Goal: Task Accomplishment & Management: Manage account settings

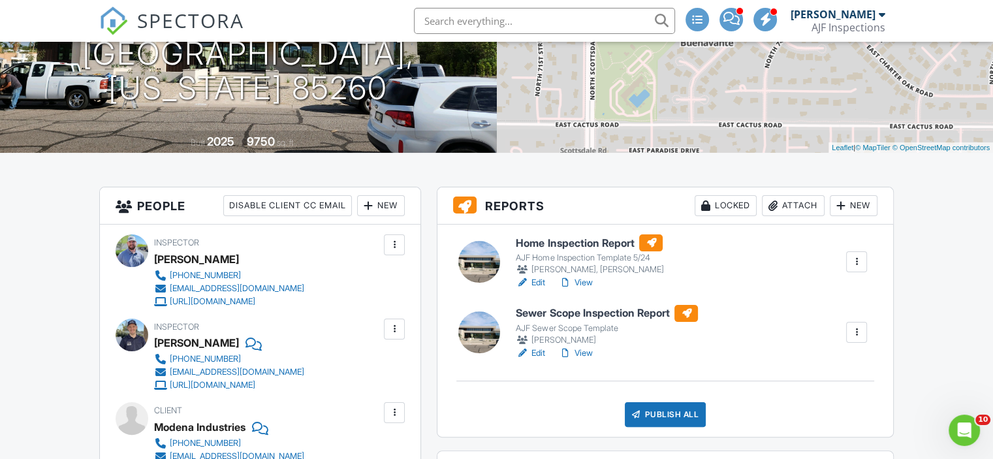
click at [781, 206] on div "Attach" at bounding box center [793, 205] width 63 height 21
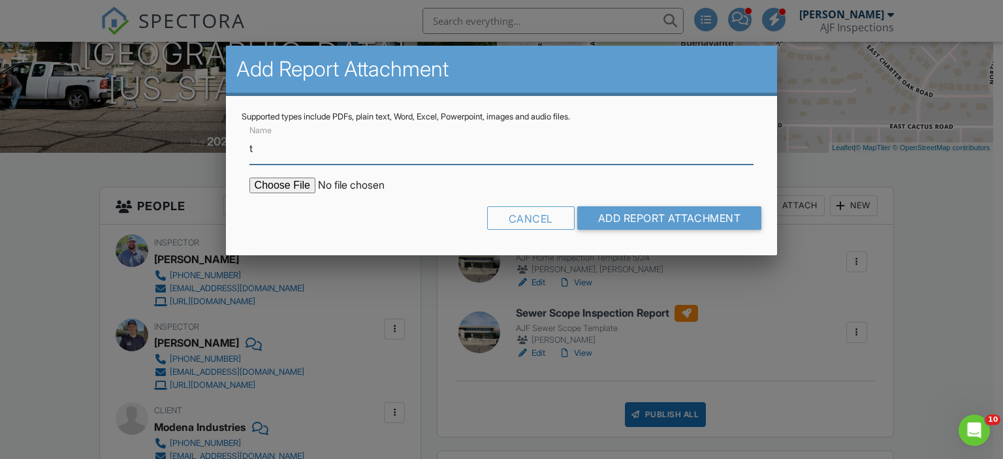
type input "Termite Report"
click at [298, 189] on input "file" at bounding box center [360, 186] width 222 height 16
type input "C:\fakepath\Sent_WDIIR Inspection YES Evid (1).pdf"
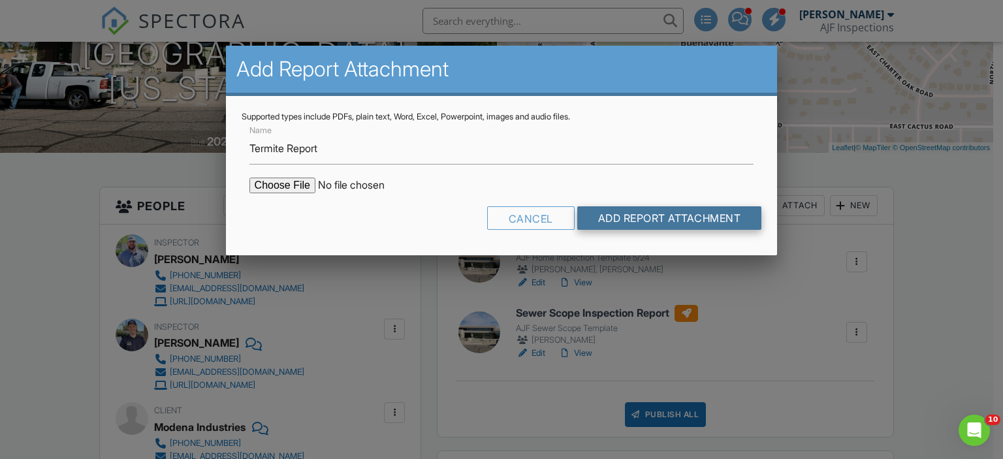
click at [649, 215] on input "Add Report Attachment" at bounding box center [669, 217] width 185 height 23
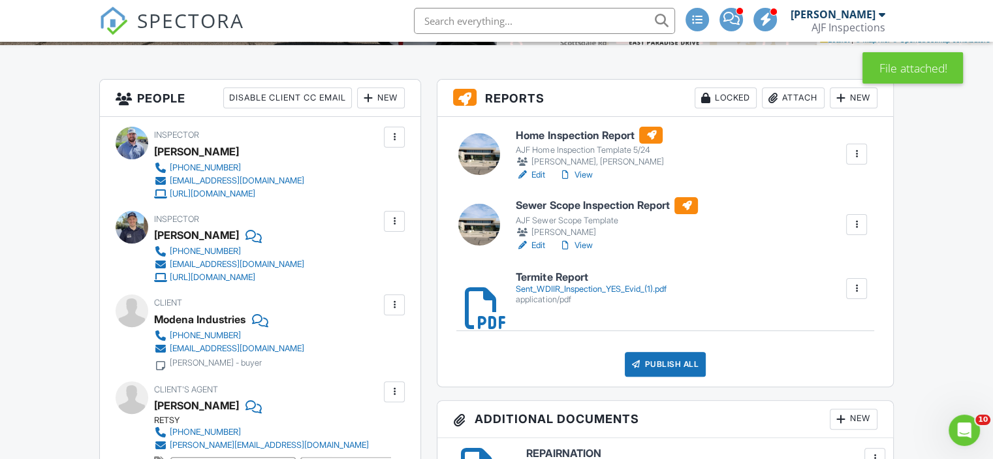
scroll to position [326, 0]
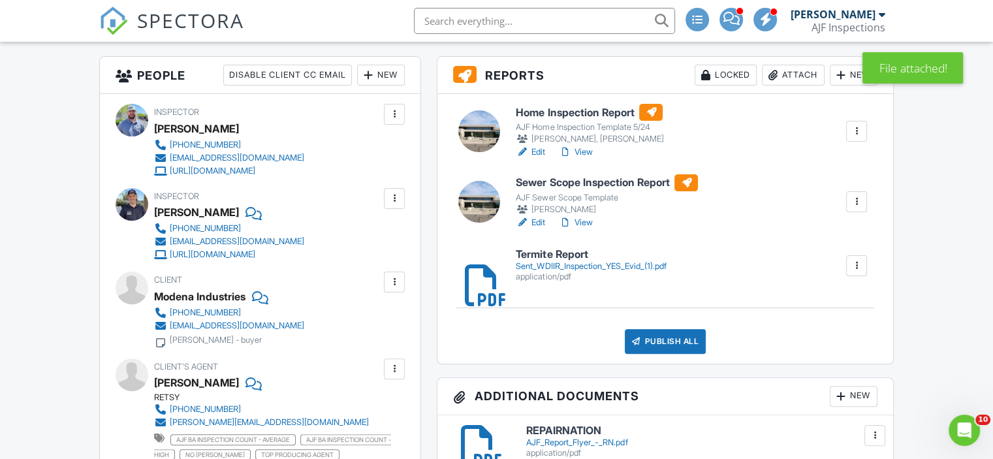
click at [546, 260] on h6 "Termite Report" at bounding box center [591, 255] width 150 height 12
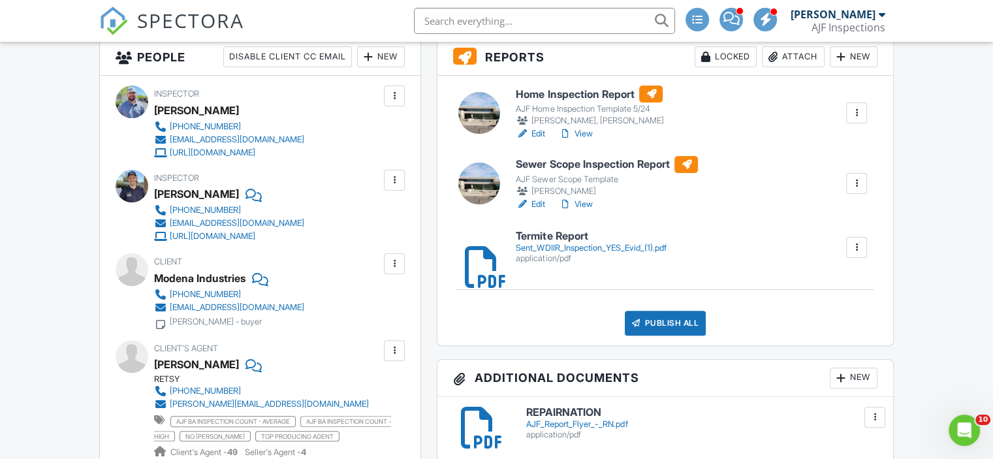
scroll to position [261, 0]
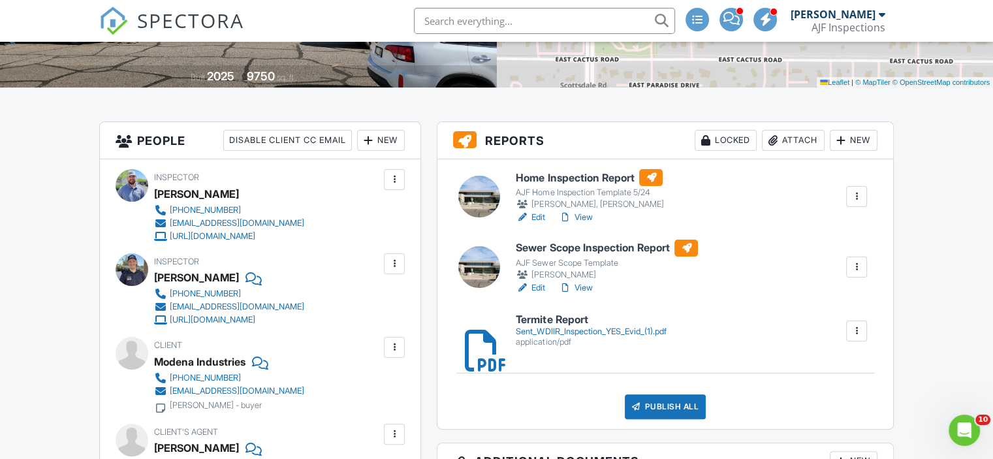
click at [582, 212] on link "View" at bounding box center [575, 217] width 34 height 13
